Goal: Information Seeking & Learning: Learn about a topic

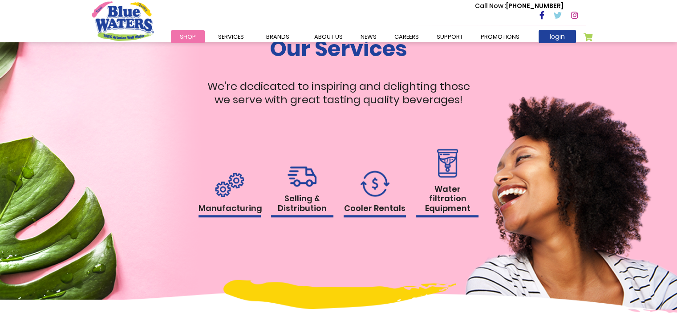
scroll to position [850, 0]
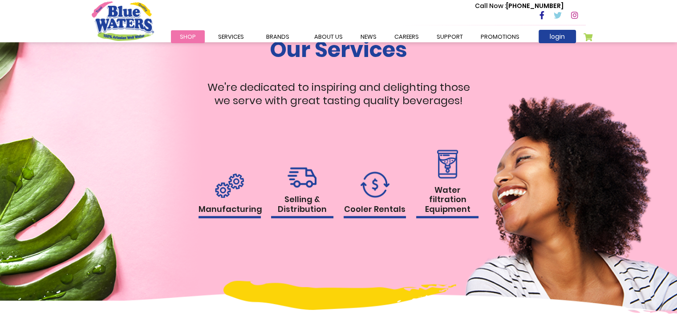
click at [220, 209] on h1 "Manufacturing" at bounding box center [229, 211] width 62 height 14
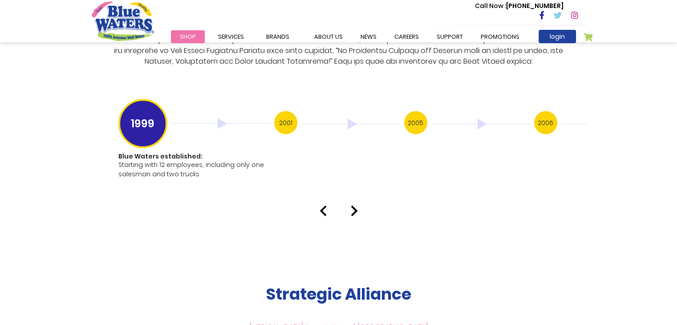
scroll to position [1763, 0]
click at [355, 206] on img at bounding box center [354, 211] width 7 height 11
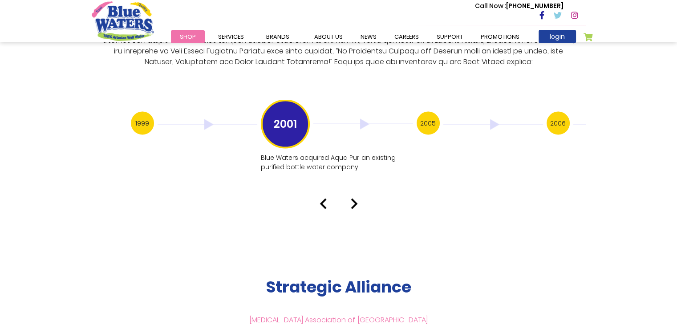
click at [354, 198] on img at bounding box center [354, 203] width 7 height 11
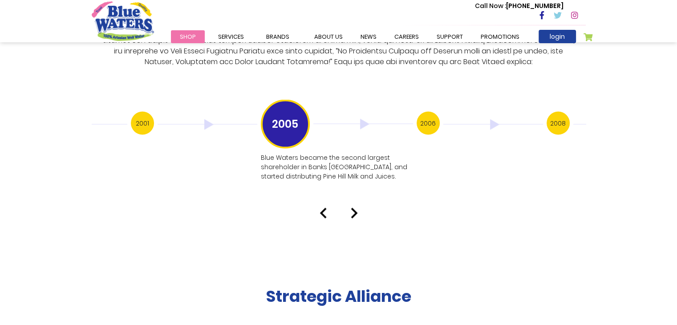
click at [354, 208] on img at bounding box center [354, 213] width 7 height 11
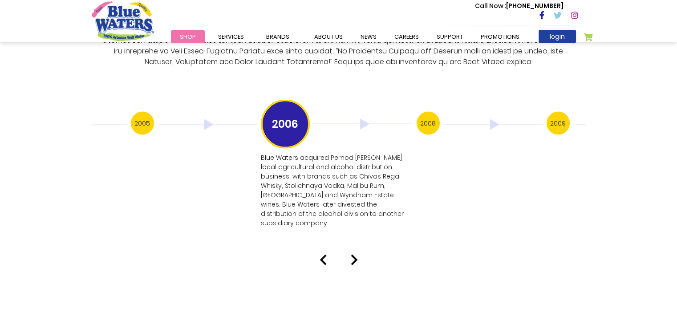
click at [354, 255] on img at bounding box center [354, 260] width 7 height 11
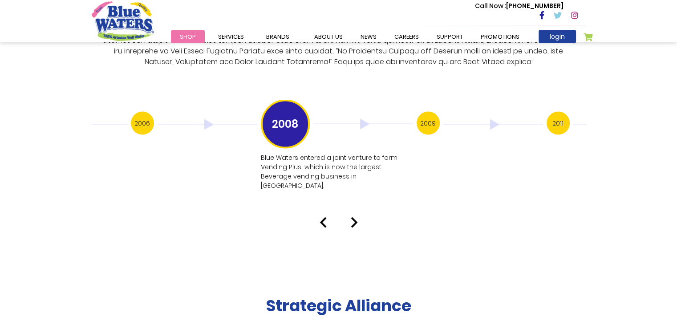
click at [353, 217] on img at bounding box center [354, 222] width 7 height 11
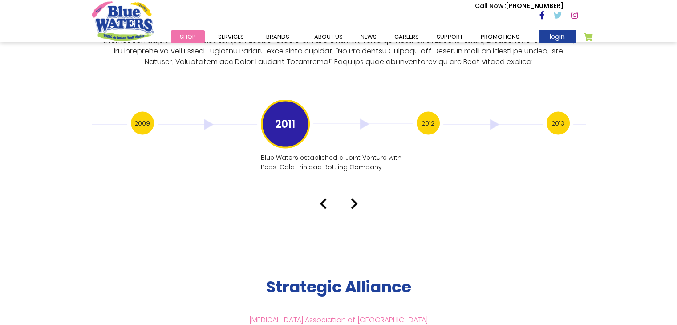
click at [354, 198] on img at bounding box center [354, 203] width 7 height 11
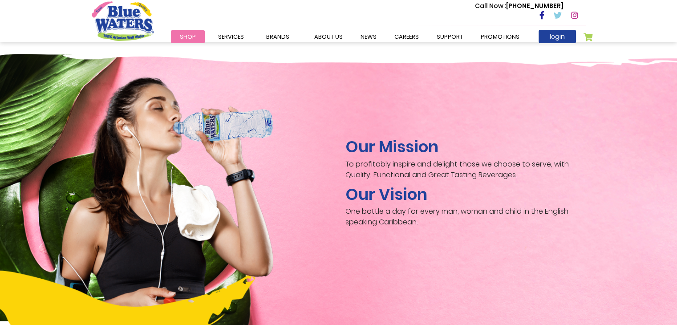
scroll to position [1299, 0]
click at [132, 25] on img "store logo" at bounding box center [123, 20] width 62 height 39
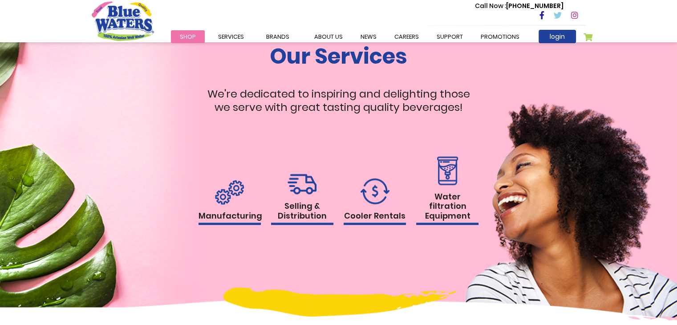
scroll to position [842, 0]
